Goal: Subscribe to service/newsletter

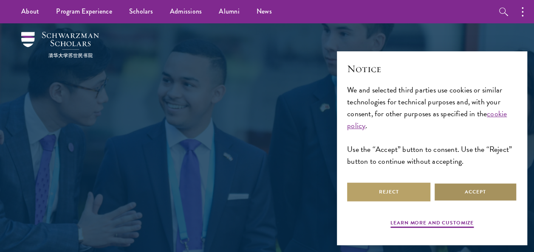
click at [456, 190] on button "Accept" at bounding box center [475, 192] width 83 height 19
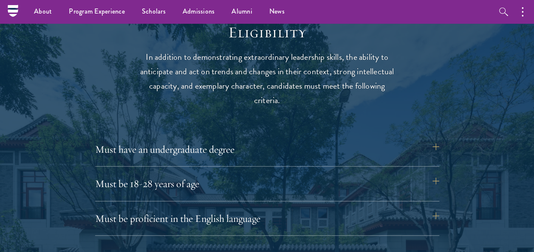
scroll to position [1080, 0]
click at [348, 160] on div "Must have an undergraduate degree Applicants who are currently enrolled in unde…" at bounding box center [267, 154] width 344 height 28
click at [436, 147] on button "Must have an undergraduate degree" at bounding box center [271, 150] width 344 height 20
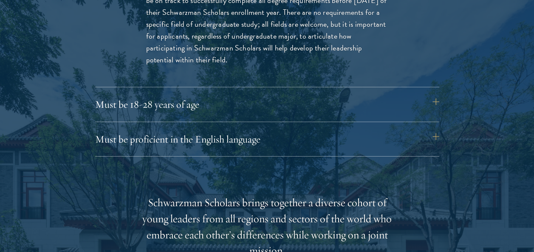
scroll to position [1279, 0]
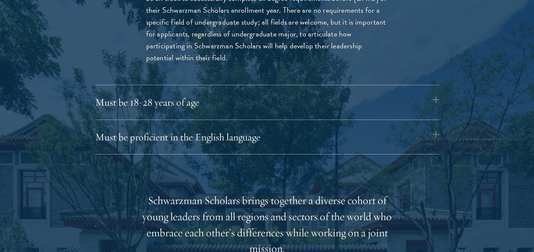
click at [401, 148] on div "Must be proficient in the English language Applicants must demonstrate strong E…" at bounding box center [267, 141] width 344 height 28
click at [438, 133] on button "Must be proficient in the English language" at bounding box center [271, 137] width 344 height 20
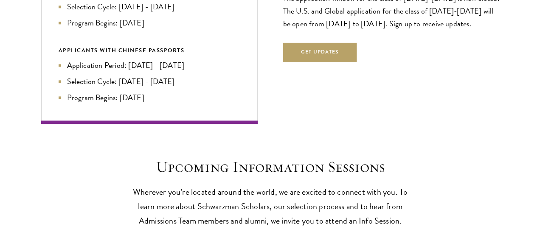
scroll to position [2269, 0]
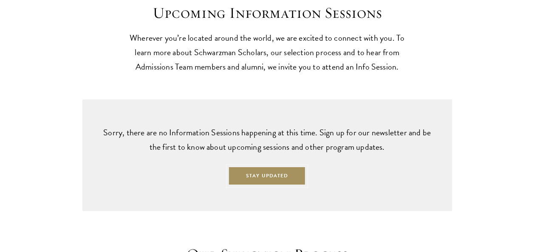
click at [279, 178] on button "Stay Updated" at bounding box center [267, 176] width 78 height 19
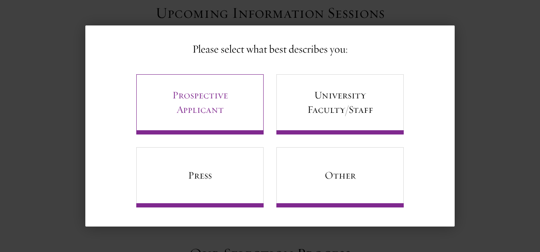
scroll to position [44, 0]
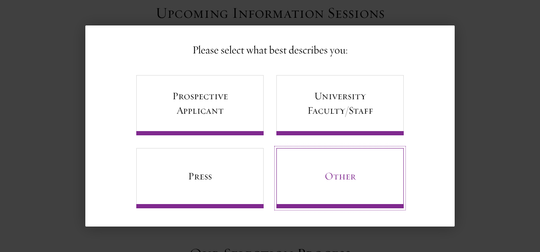
click at [311, 198] on link "Other" at bounding box center [340, 178] width 127 height 60
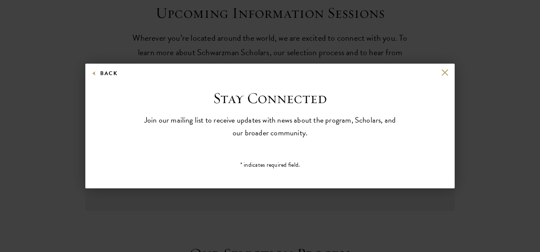
scroll to position [0, 0]
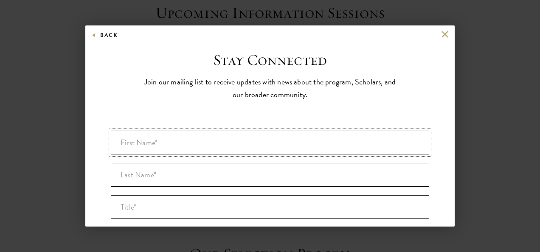
click at [272, 143] on input "First Name* *" at bounding box center [270, 143] width 319 height 24
type input "[PERSON_NAME]"
type input "matchan"
type input "[GEOGRAPHIC_DATA]"
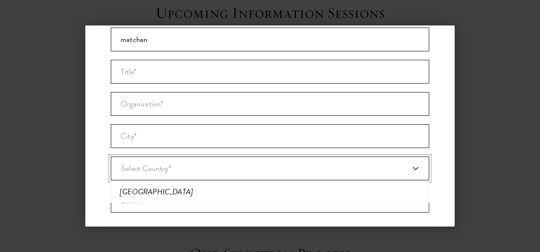
scroll to position [136, 0]
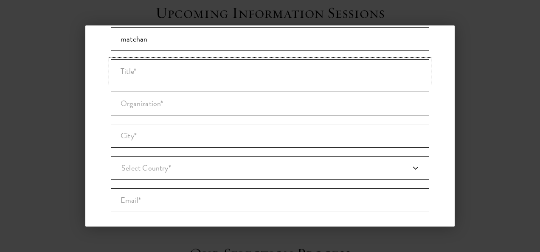
click at [233, 76] on input "Title *" at bounding box center [270, 71] width 319 height 24
type input "students"
click at [193, 106] on input "Organization *" at bounding box center [270, 104] width 319 height 24
